Goal: Information Seeking & Learning: Learn about a topic

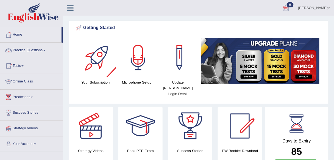
click at [47, 53] on link "Practice Questions" at bounding box center [31, 50] width 63 height 14
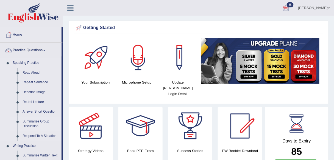
click at [33, 126] on link "Summarize Group Discussion" at bounding box center [40, 124] width 41 height 15
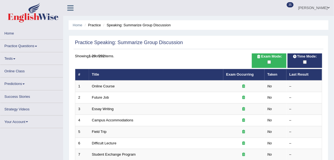
click at [35, 36] on link "Home" at bounding box center [31, 32] width 63 height 11
